Goal: Task Accomplishment & Management: Manage account settings

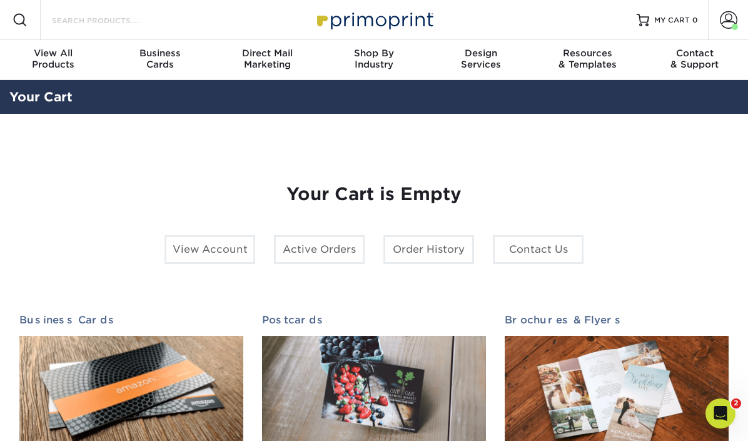
click at [71, 23] on input "Search Products" at bounding box center [112, 20] width 122 height 15
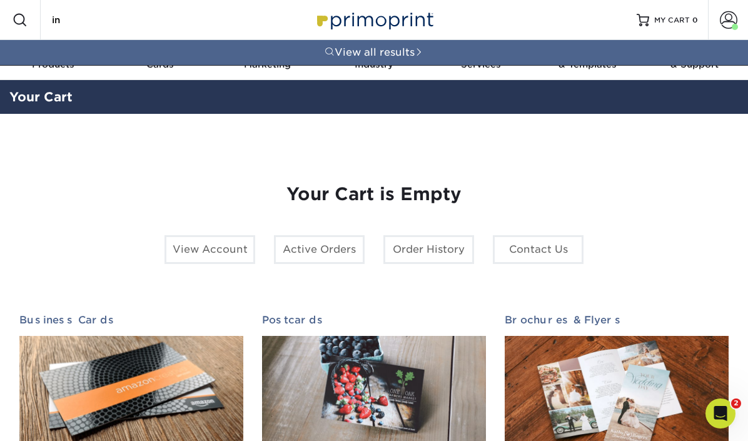
type input "i"
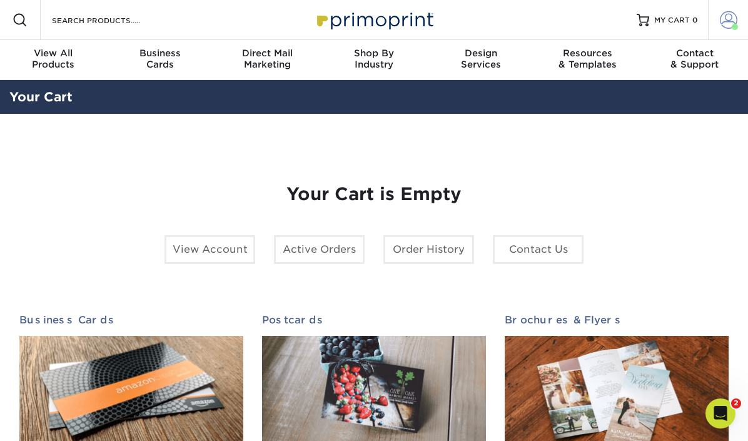
click at [722, 25] on span at bounding box center [729, 20] width 18 height 18
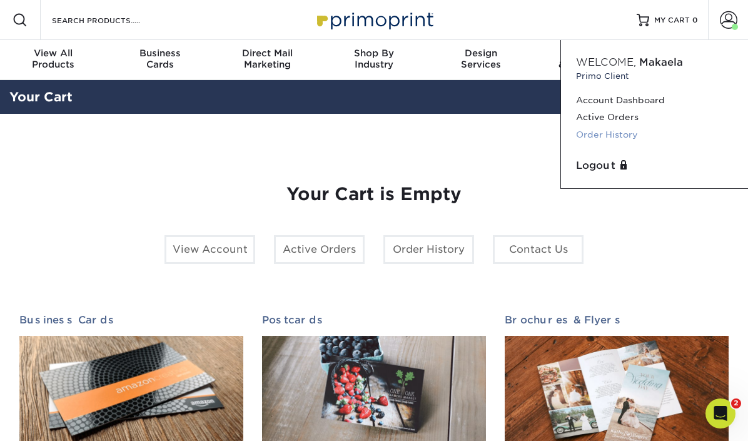
click at [599, 138] on link "Order History" at bounding box center [654, 134] width 157 height 17
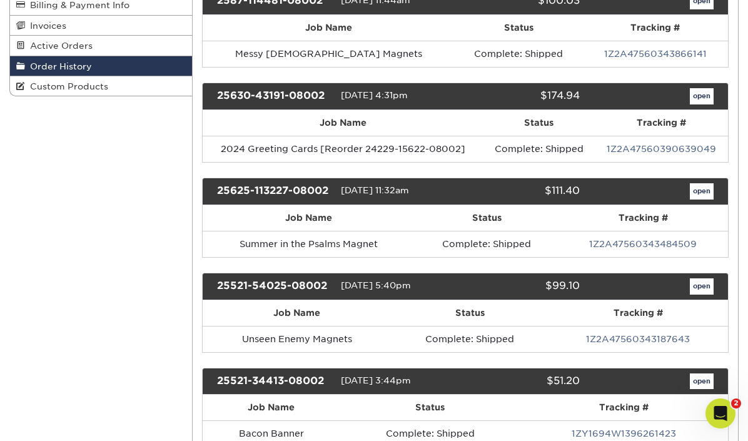
scroll to position [230, 0]
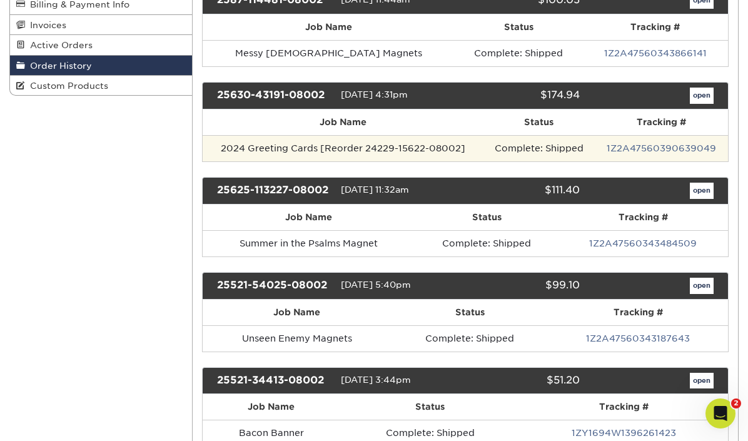
click at [395, 151] on td "2024 Greeting Cards [Reorder 24229-15622-08002]" at bounding box center [343, 148] width 281 height 26
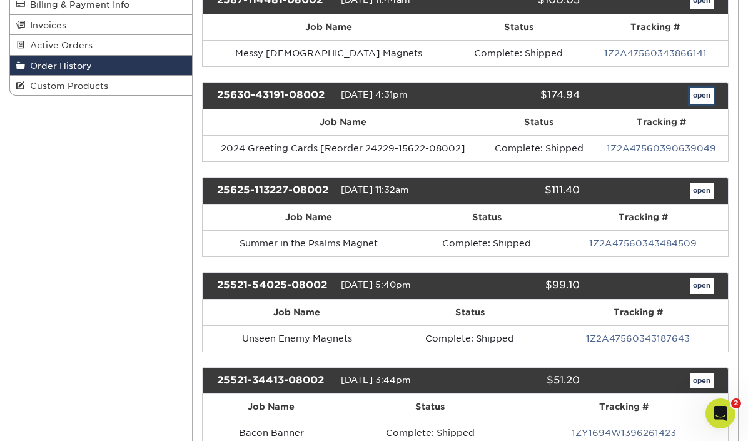
click at [702, 101] on link "open" at bounding box center [702, 96] width 24 height 16
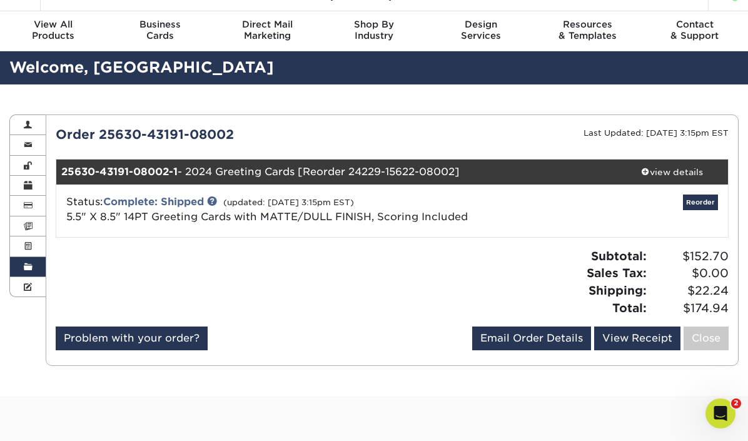
scroll to position [31, 0]
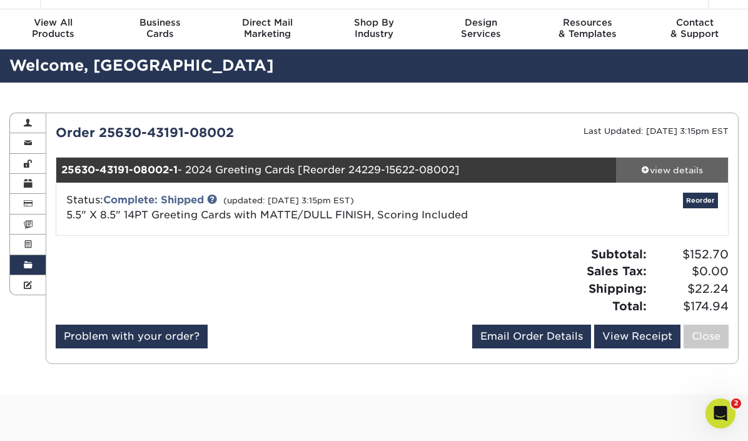
click at [674, 166] on div "view details" at bounding box center [672, 170] width 112 height 13
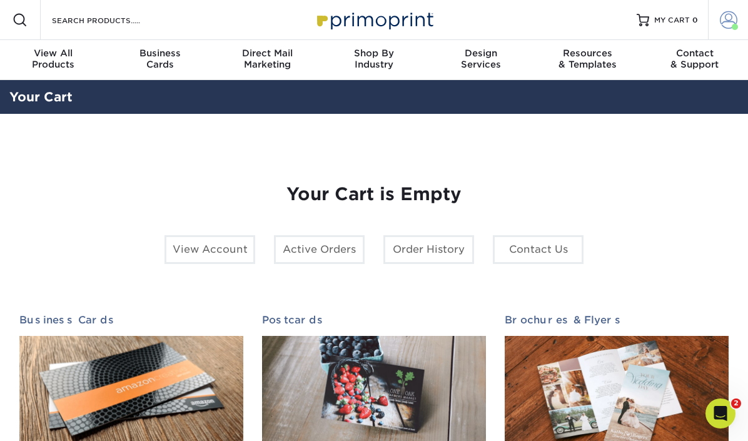
click at [737, 25] on span at bounding box center [735, 27] width 6 height 6
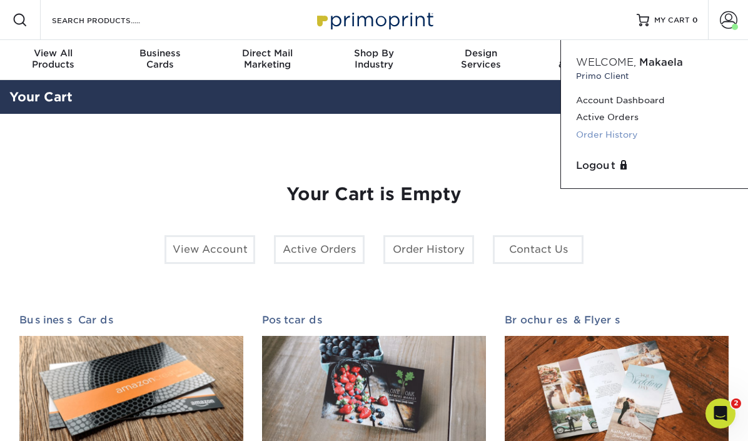
click at [622, 133] on link "Order History" at bounding box center [654, 134] width 157 height 17
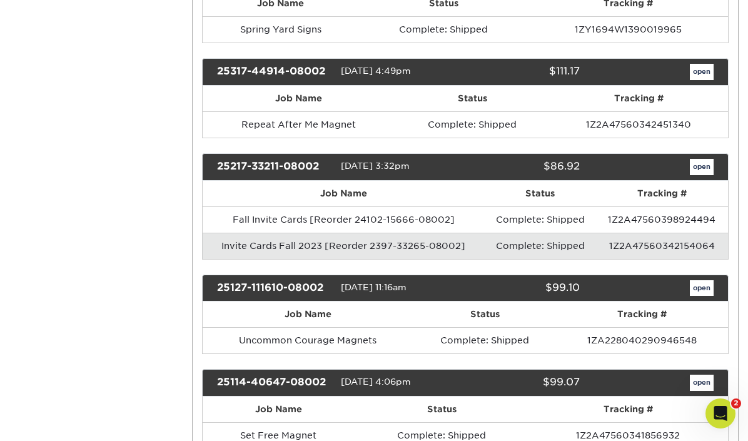
scroll to position [921, 0]
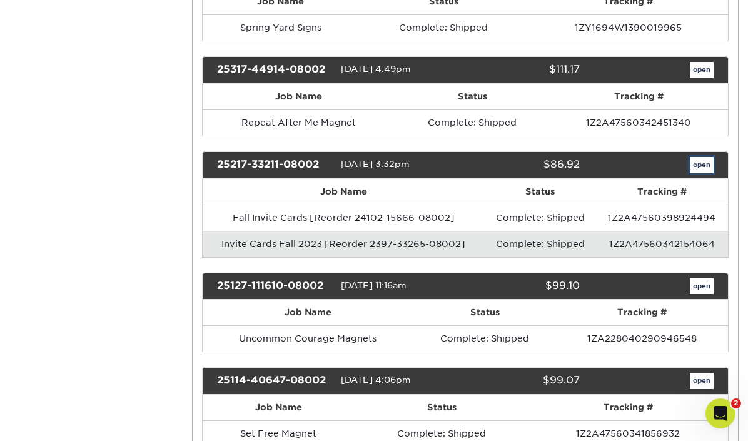
click at [704, 167] on link "open" at bounding box center [702, 165] width 24 height 16
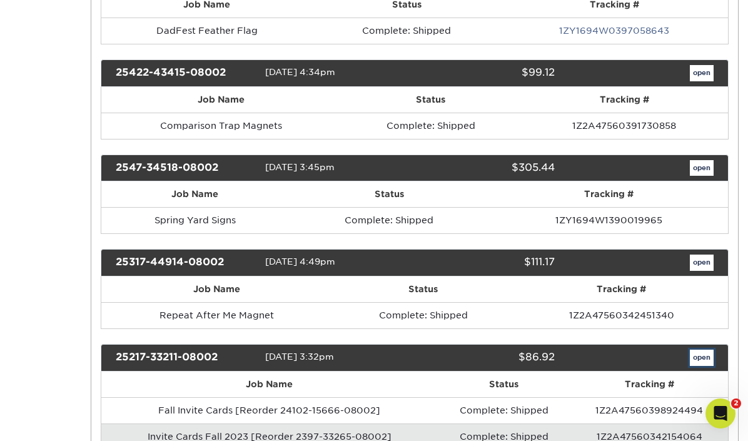
scroll to position [0, 0]
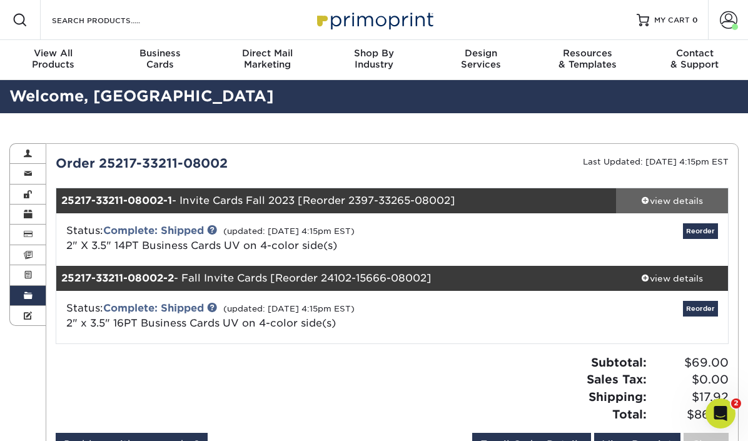
click at [684, 199] on div "view details" at bounding box center [672, 201] width 112 height 13
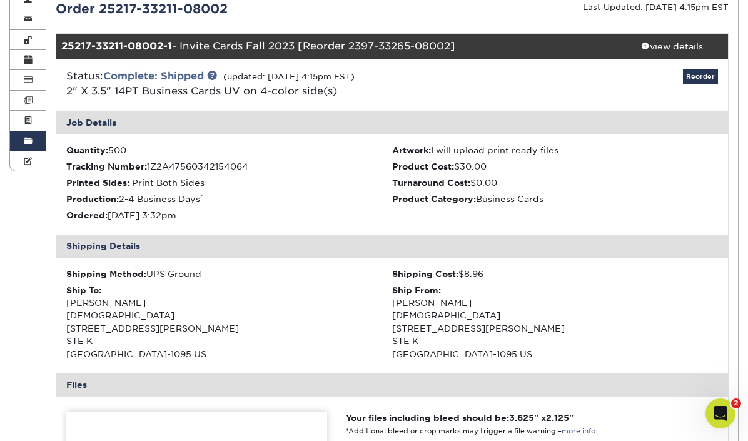
scroll to position [153, 0]
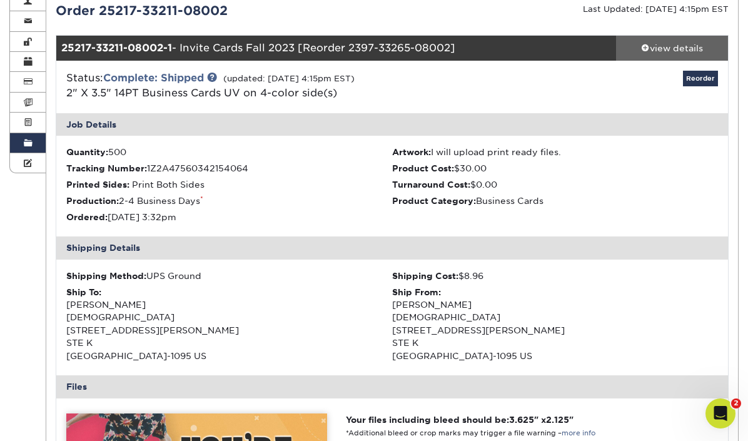
click at [656, 46] on div "view details" at bounding box center [672, 48] width 112 height 13
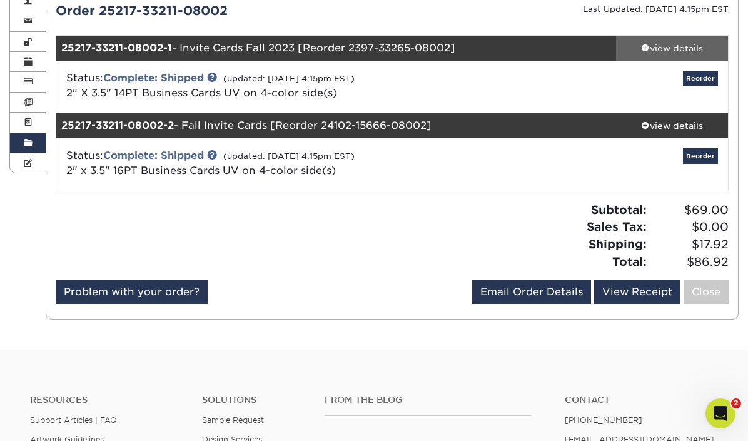
click at [656, 46] on div "view details" at bounding box center [672, 48] width 112 height 13
